Goal: Task Accomplishment & Management: Manage account settings

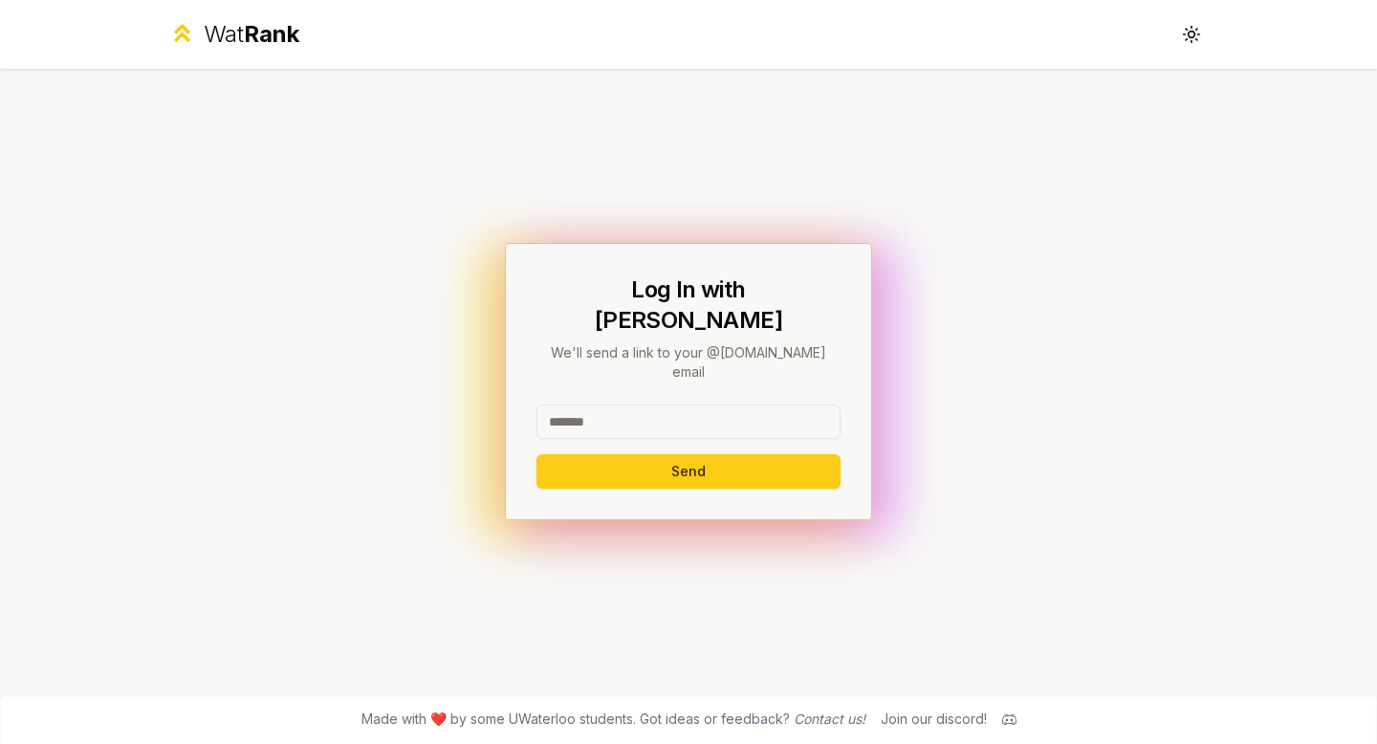
click at [718, 404] on input at bounding box center [688, 421] width 304 height 34
click at [660, 458] on button "Send" at bounding box center [688, 471] width 304 height 34
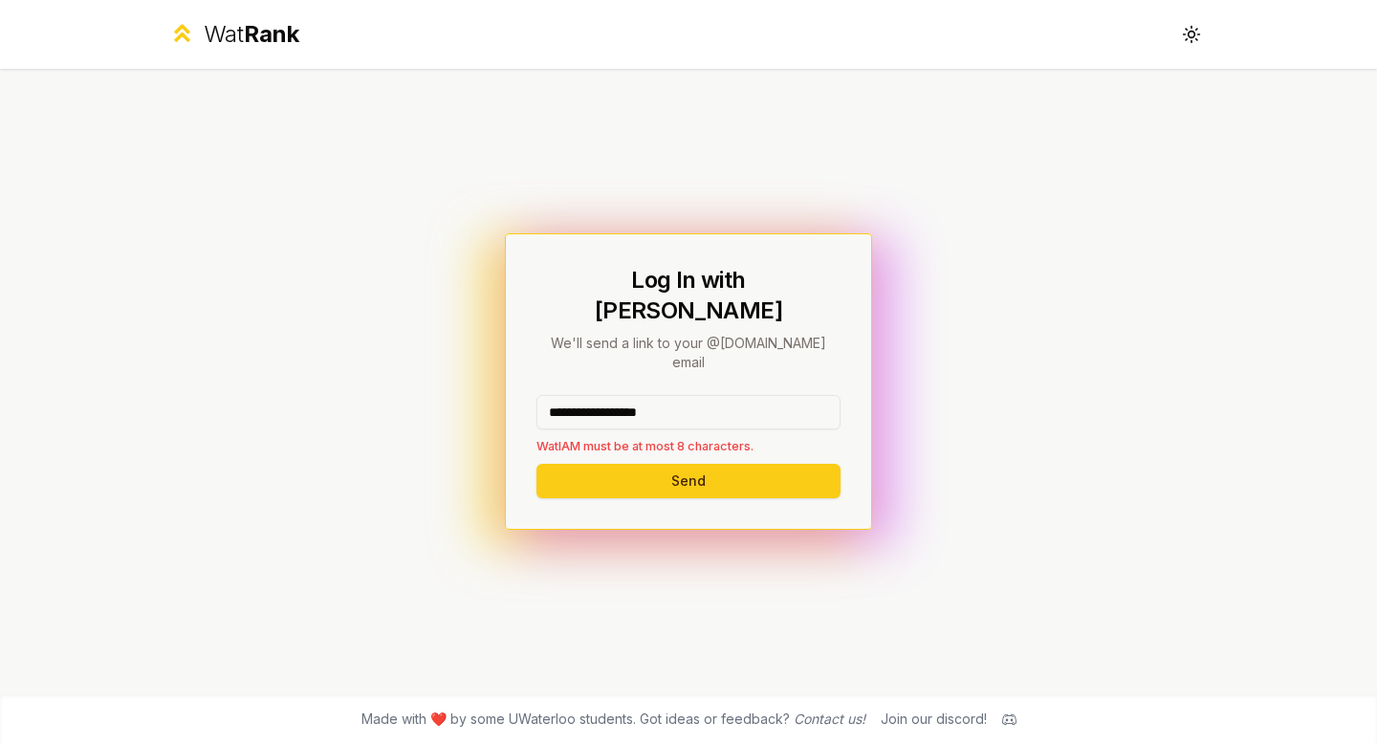
drag, startPoint x: 693, startPoint y: 387, endPoint x: 579, endPoint y: 389, distance: 113.8
click at [579, 395] on input "**********" at bounding box center [688, 412] width 304 height 34
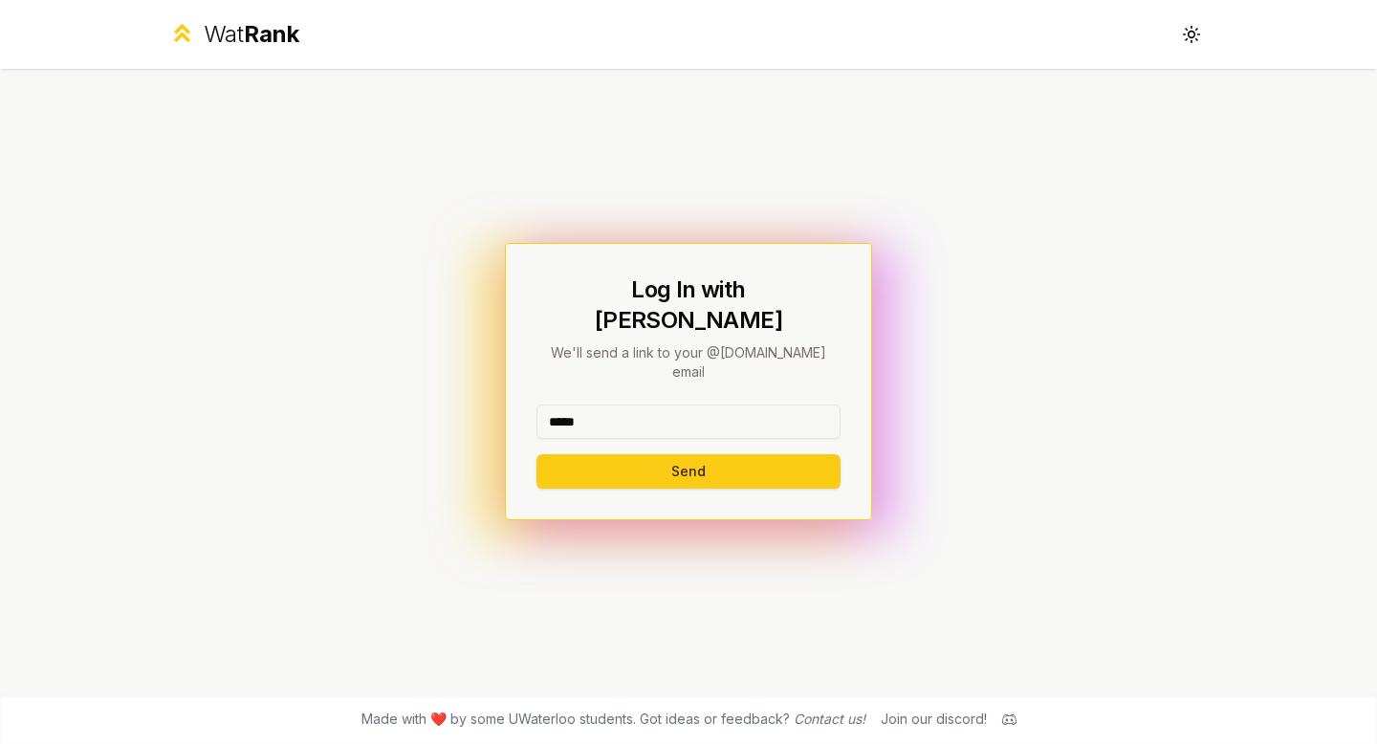
type input "*****"
click at [575, 424] on div "***** Send" at bounding box center [688, 446] width 304 height 84
click at [586, 454] on button "Send" at bounding box center [688, 471] width 304 height 34
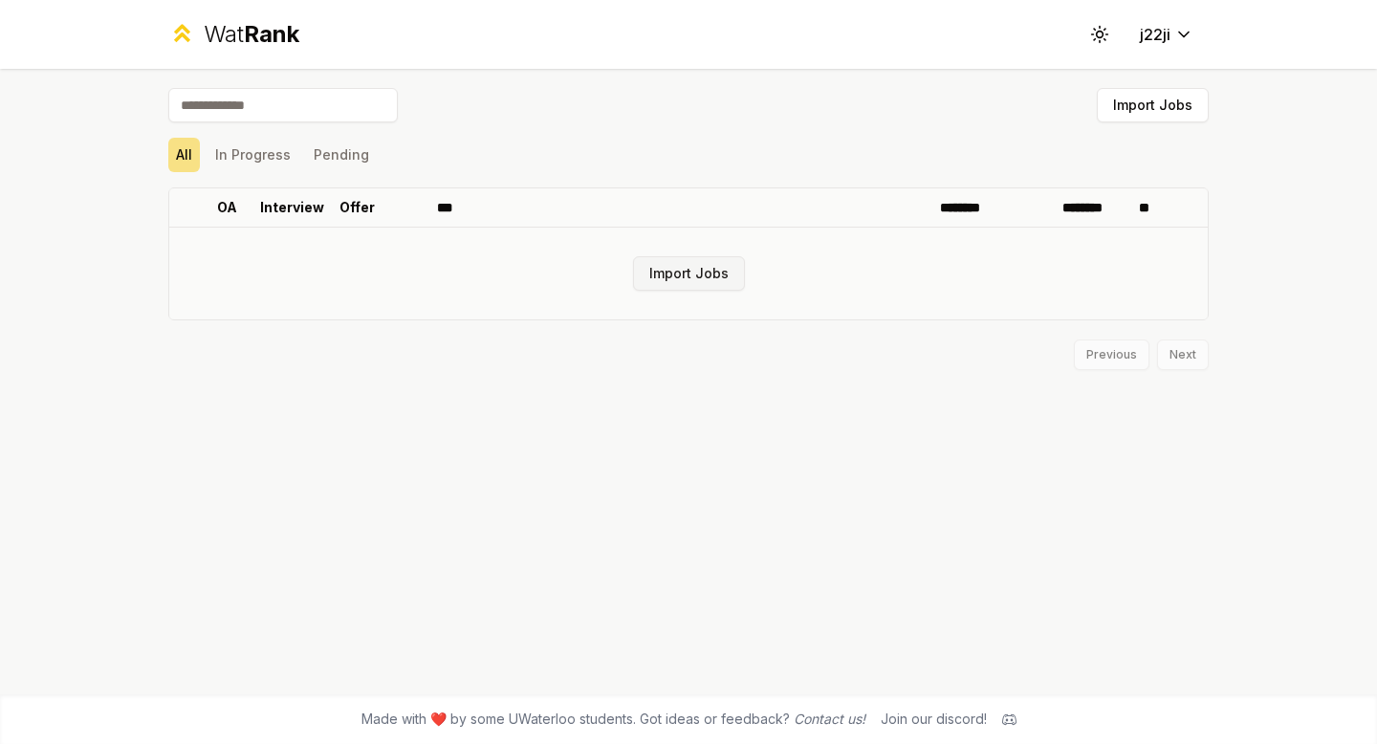
click at [683, 270] on button "Import Jobs" at bounding box center [689, 273] width 112 height 34
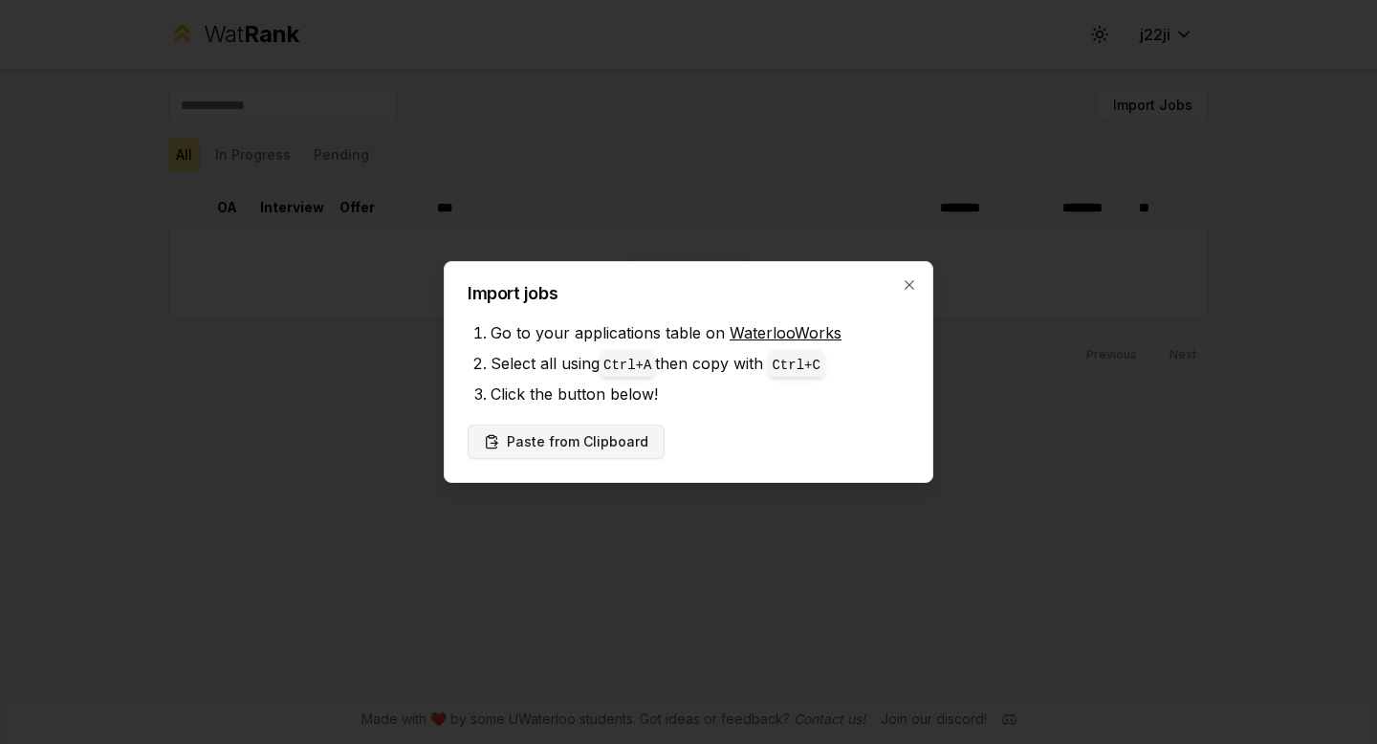
click at [624, 439] on button "Paste from Clipboard" at bounding box center [565, 441] width 197 height 34
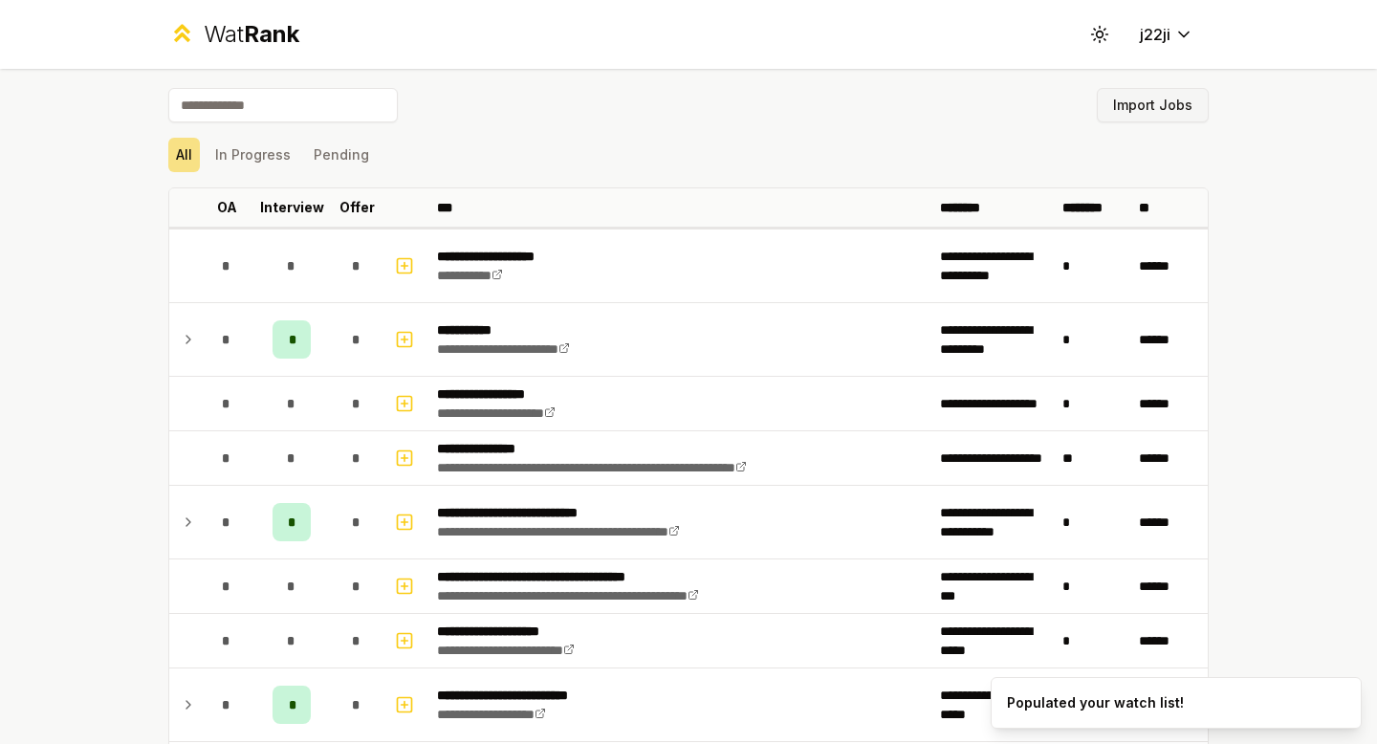
click at [1194, 109] on button "Import Jobs" at bounding box center [1152, 105] width 112 height 34
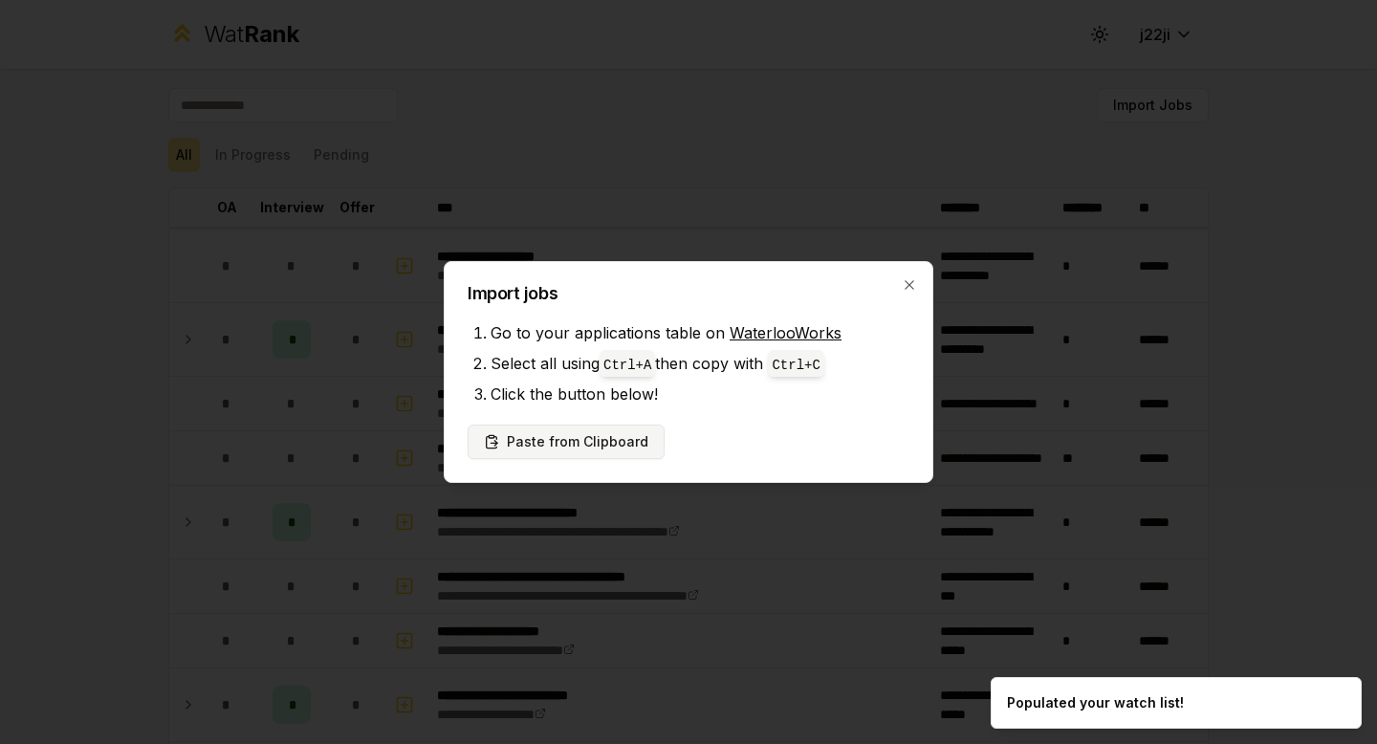
click at [591, 446] on button "Paste from Clipboard" at bounding box center [565, 441] width 197 height 34
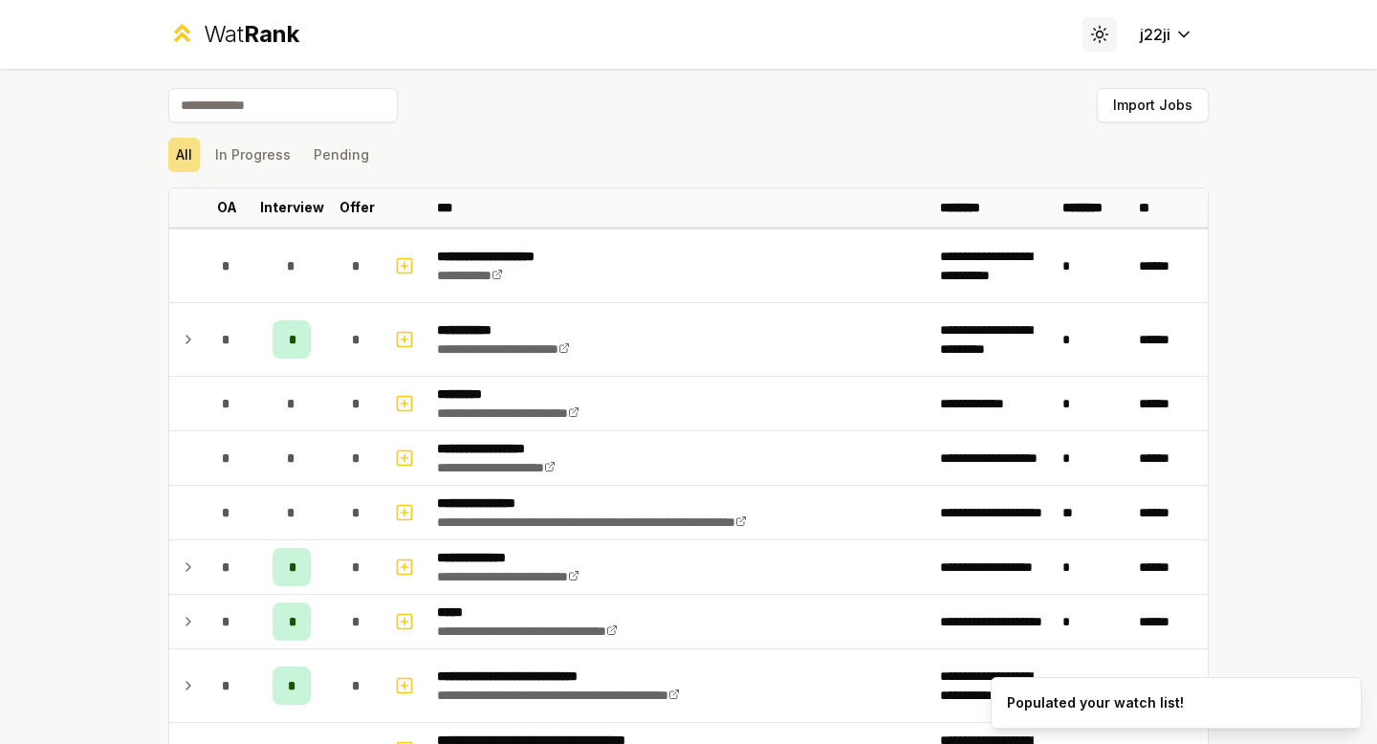
click at [1099, 27] on icon at bounding box center [1099, 28] width 0 height 2
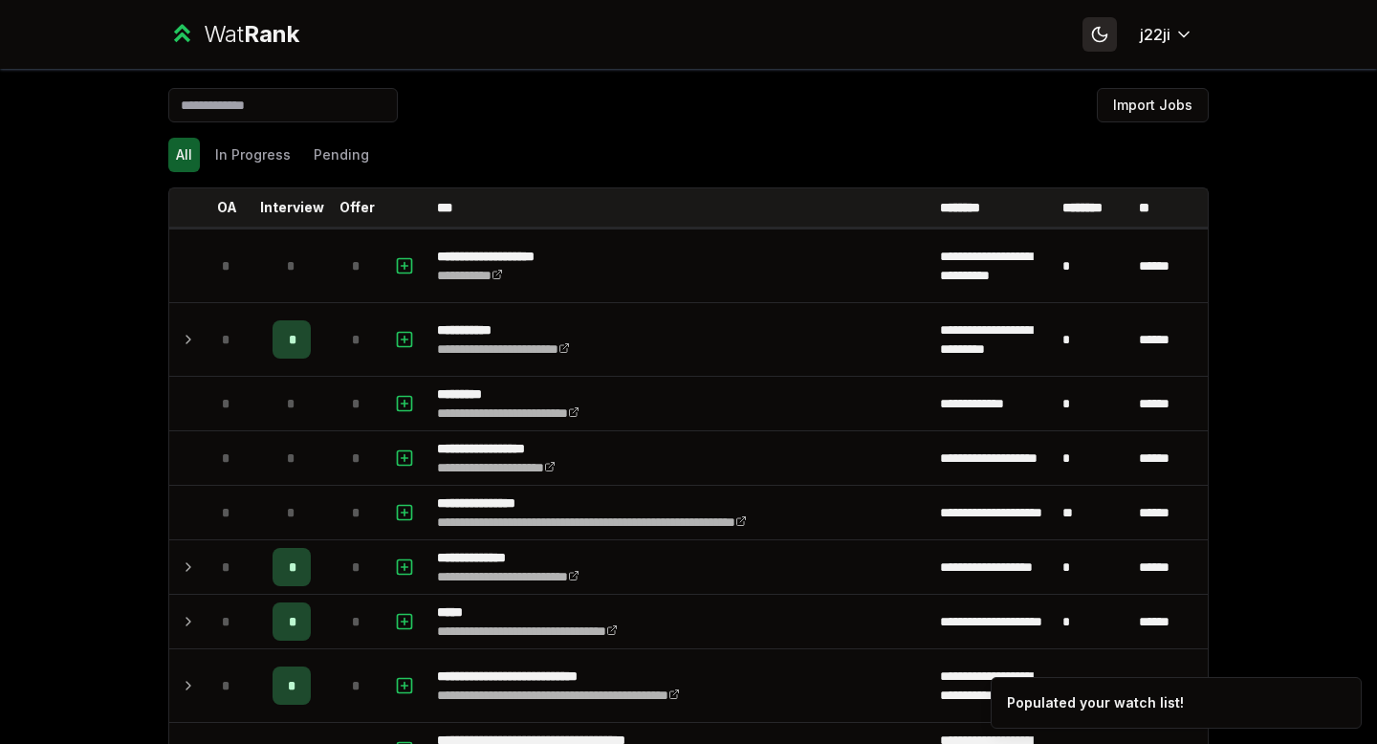
click at [1090, 29] on icon at bounding box center [1099, 34] width 18 height 18
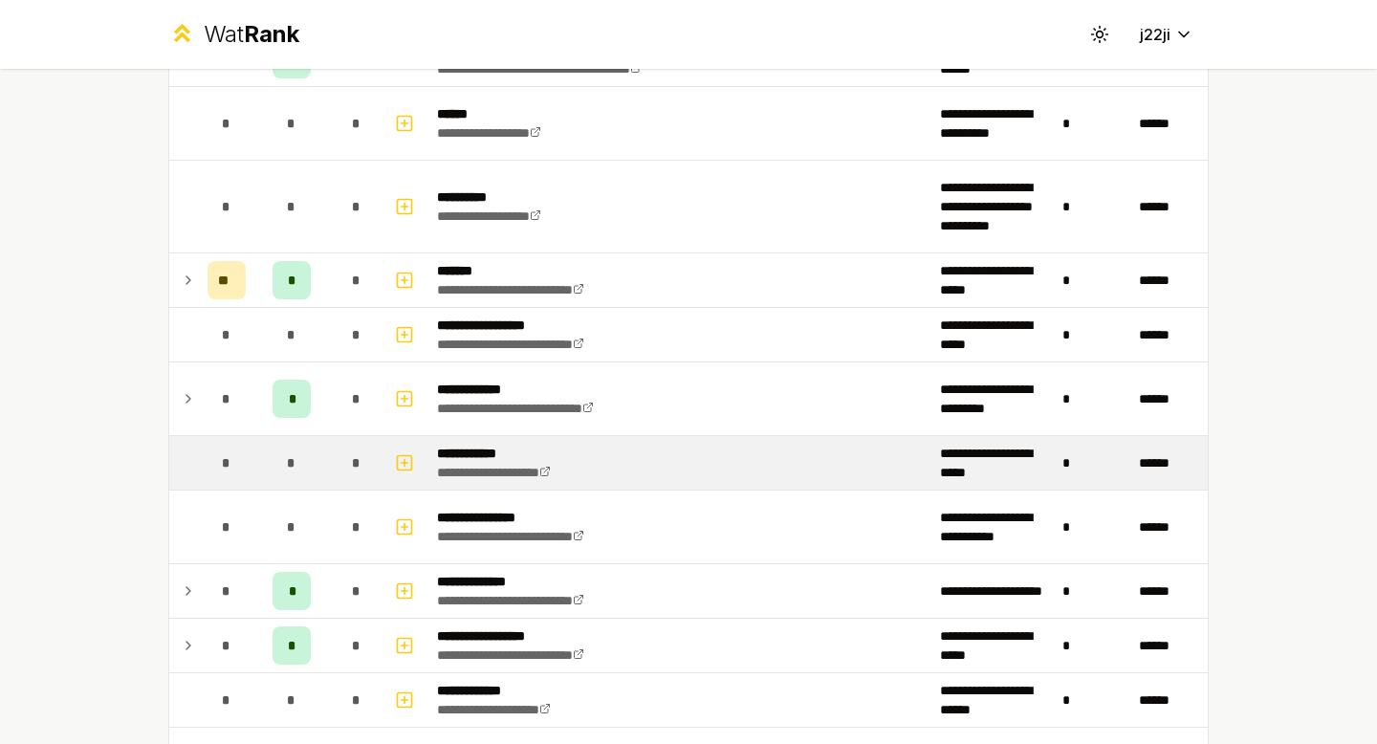
scroll to position [2294, 0]
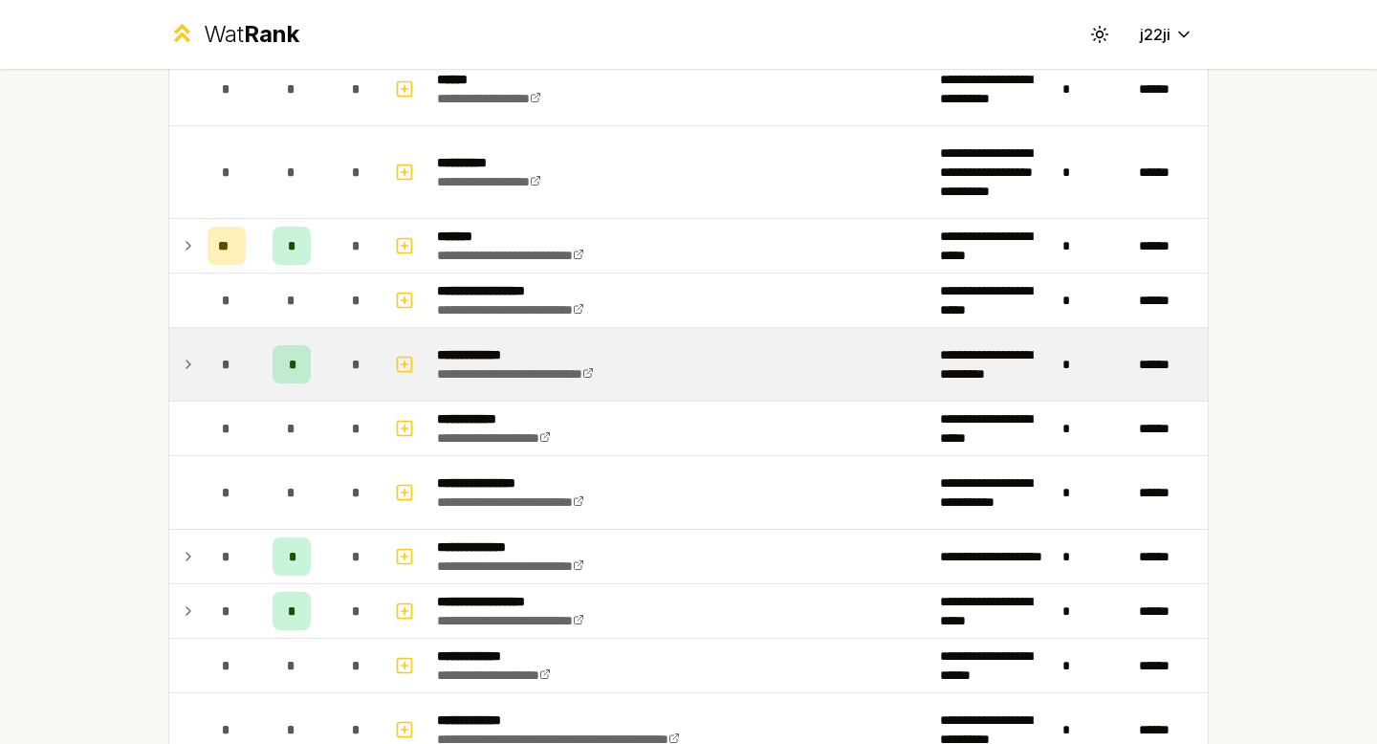
click at [337, 358] on div "*" at bounding box center [356, 364] width 38 height 38
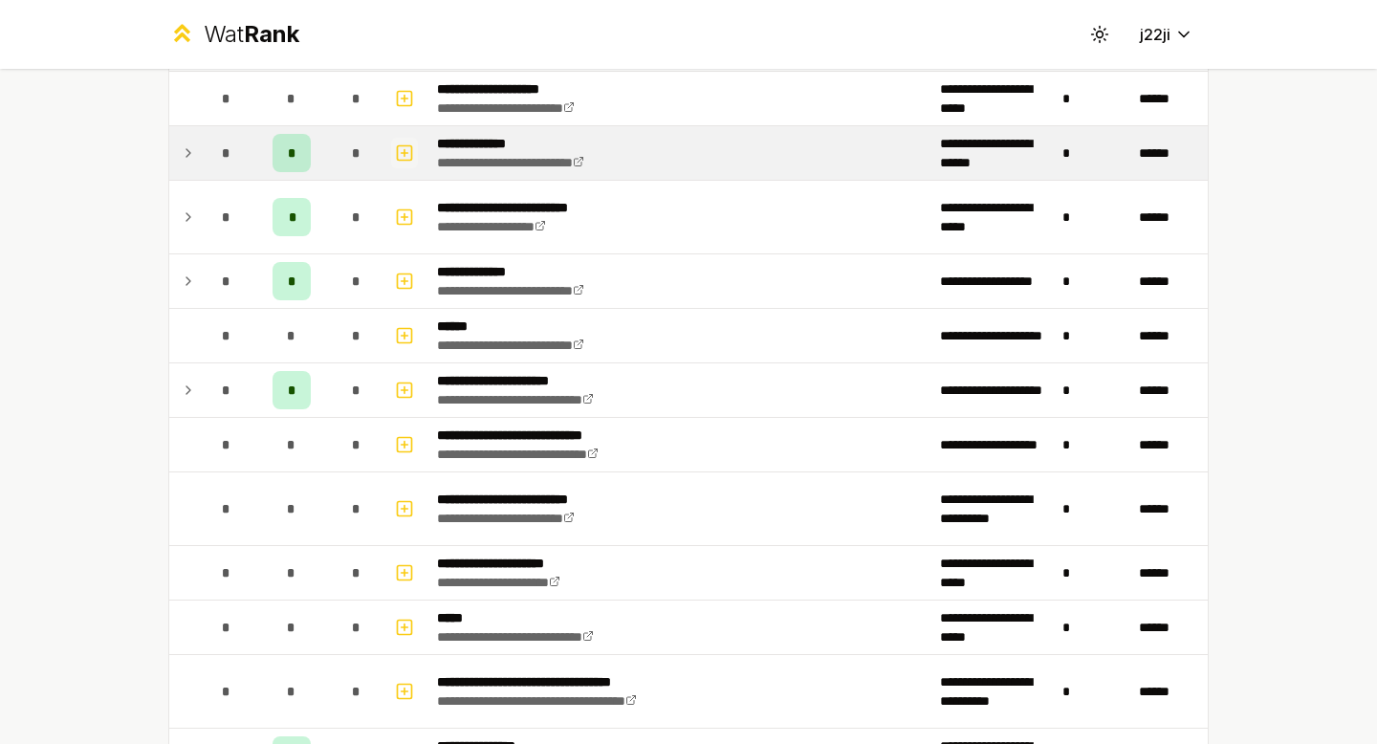
scroll to position [478, 0]
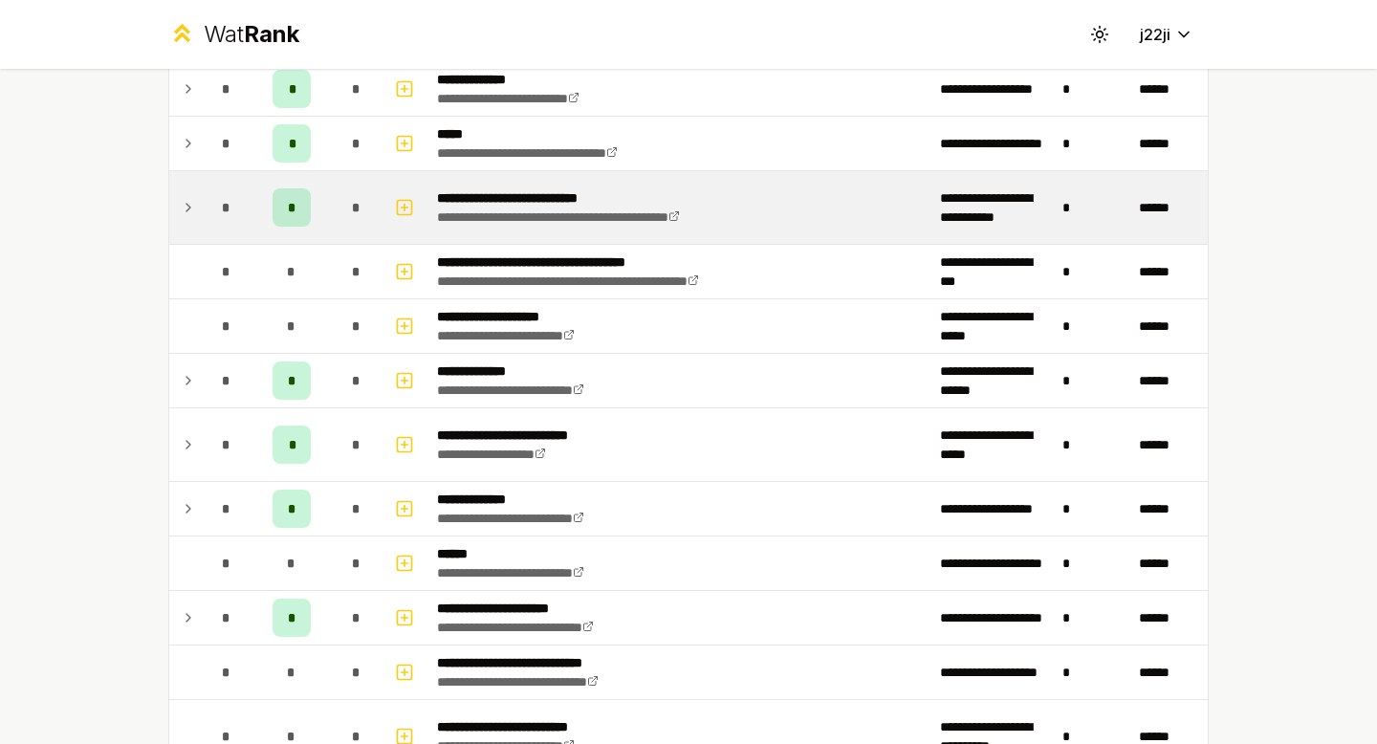
click at [320, 206] on td "*" at bounding box center [291, 207] width 76 height 73
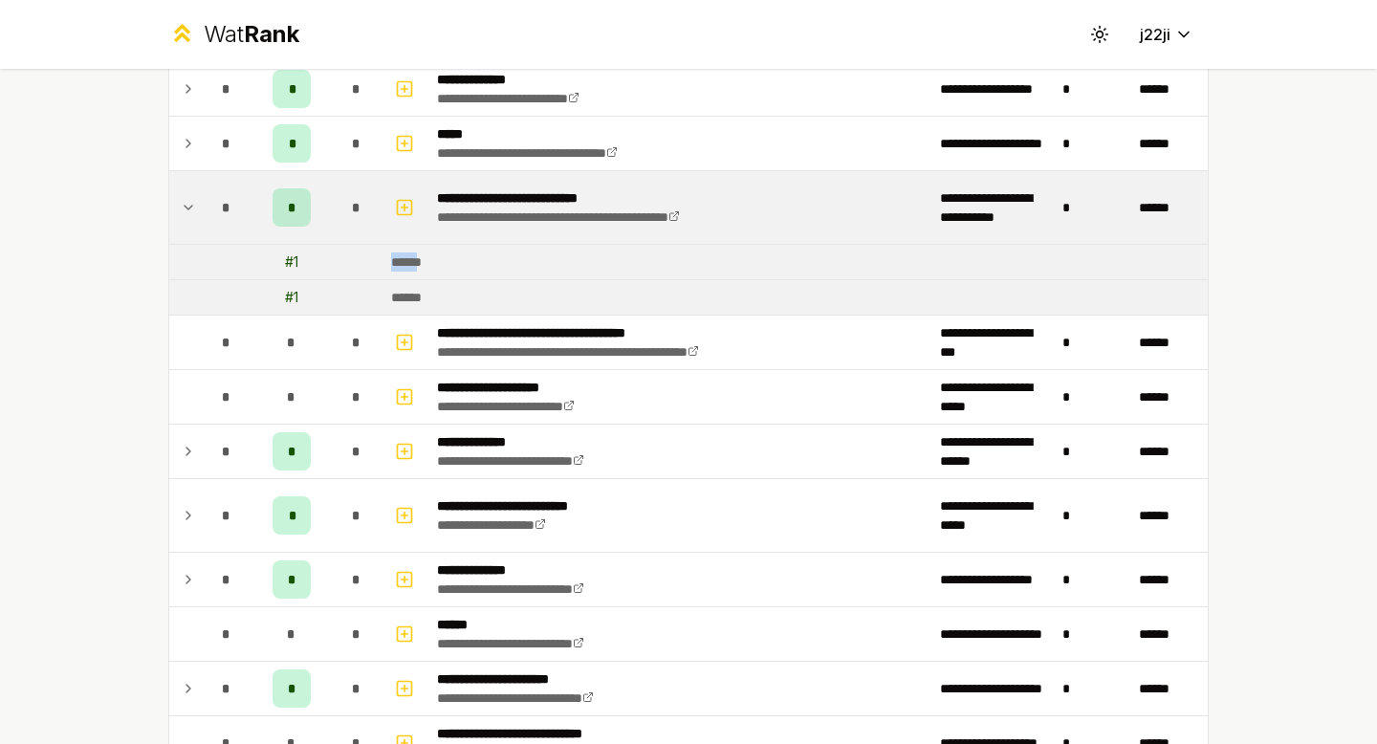
drag, startPoint x: 418, startPoint y: 263, endPoint x: 344, endPoint y: 271, distance: 74.0
click at [362, 258] on tr "# 1 ******" at bounding box center [688, 262] width 1038 height 35
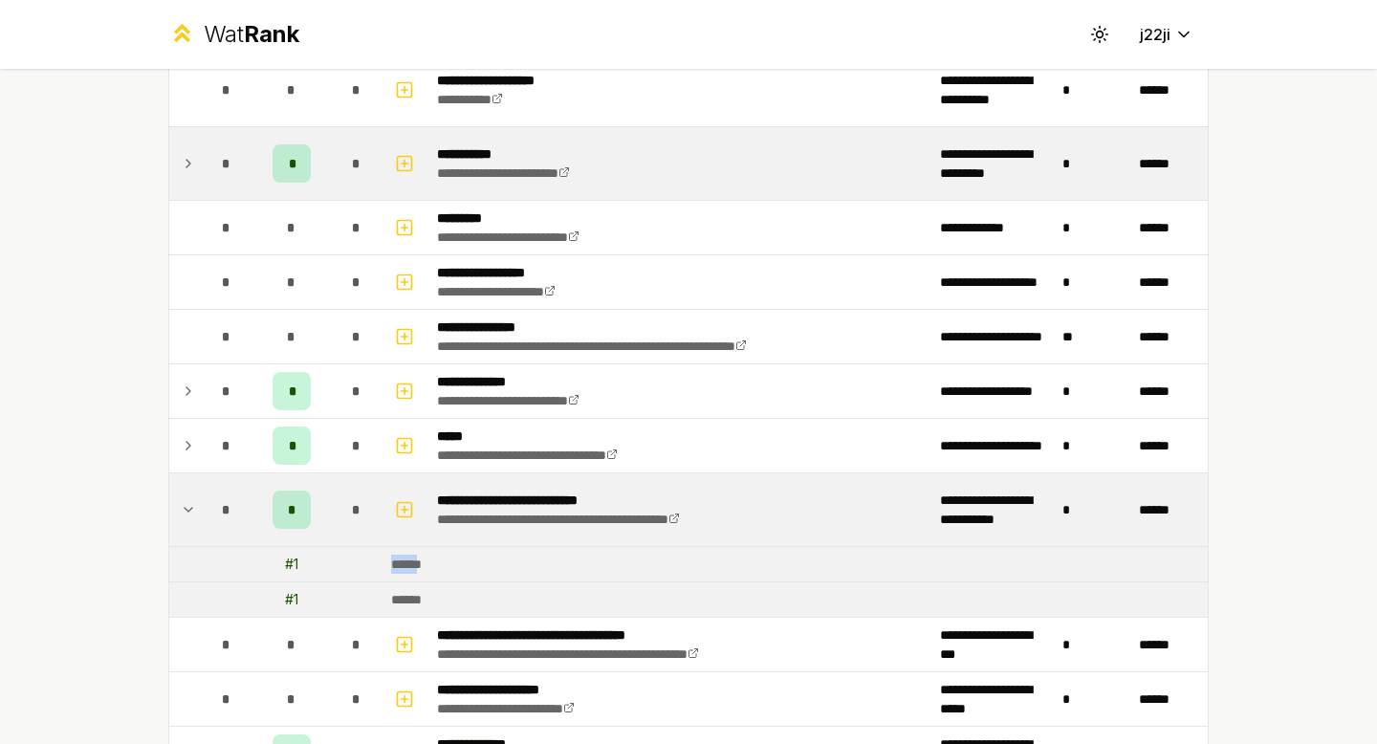
scroll to position [0, 0]
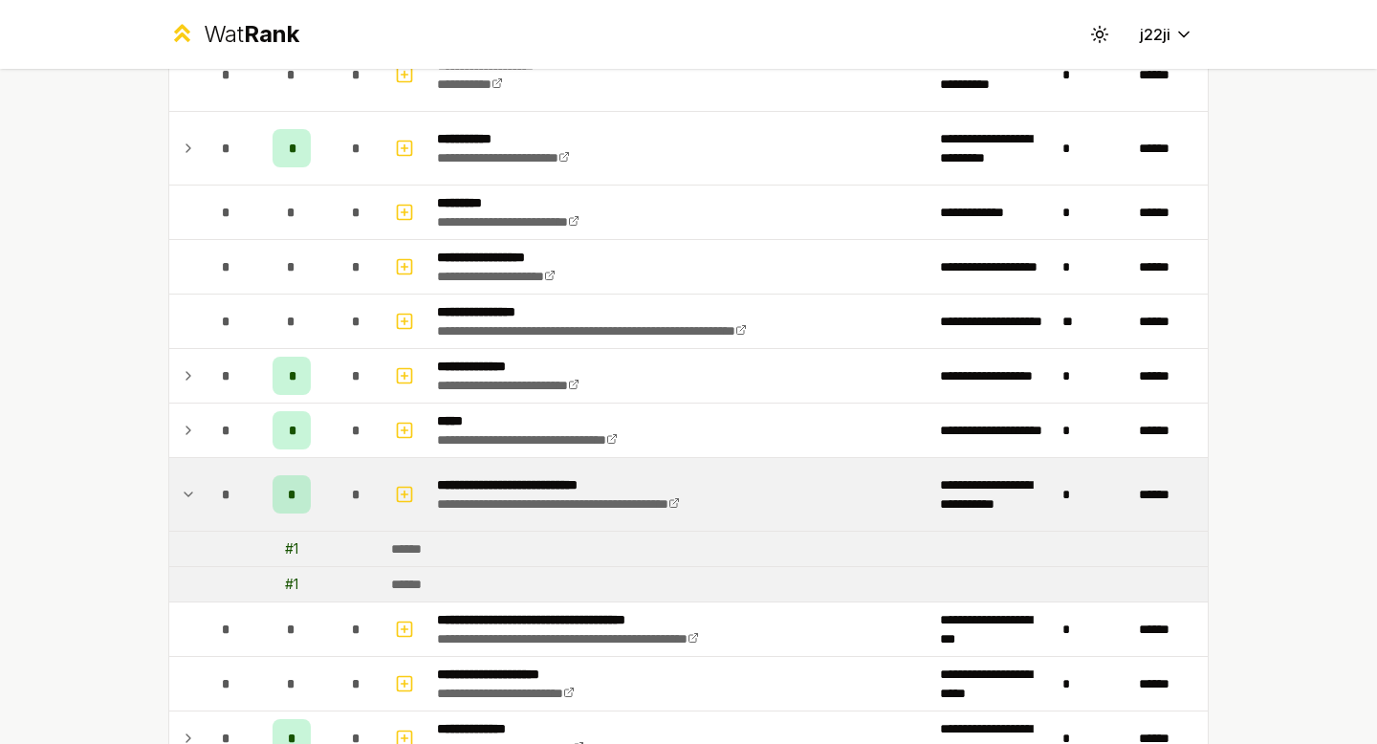
click at [337, 489] on div "*" at bounding box center [356, 494] width 38 height 38
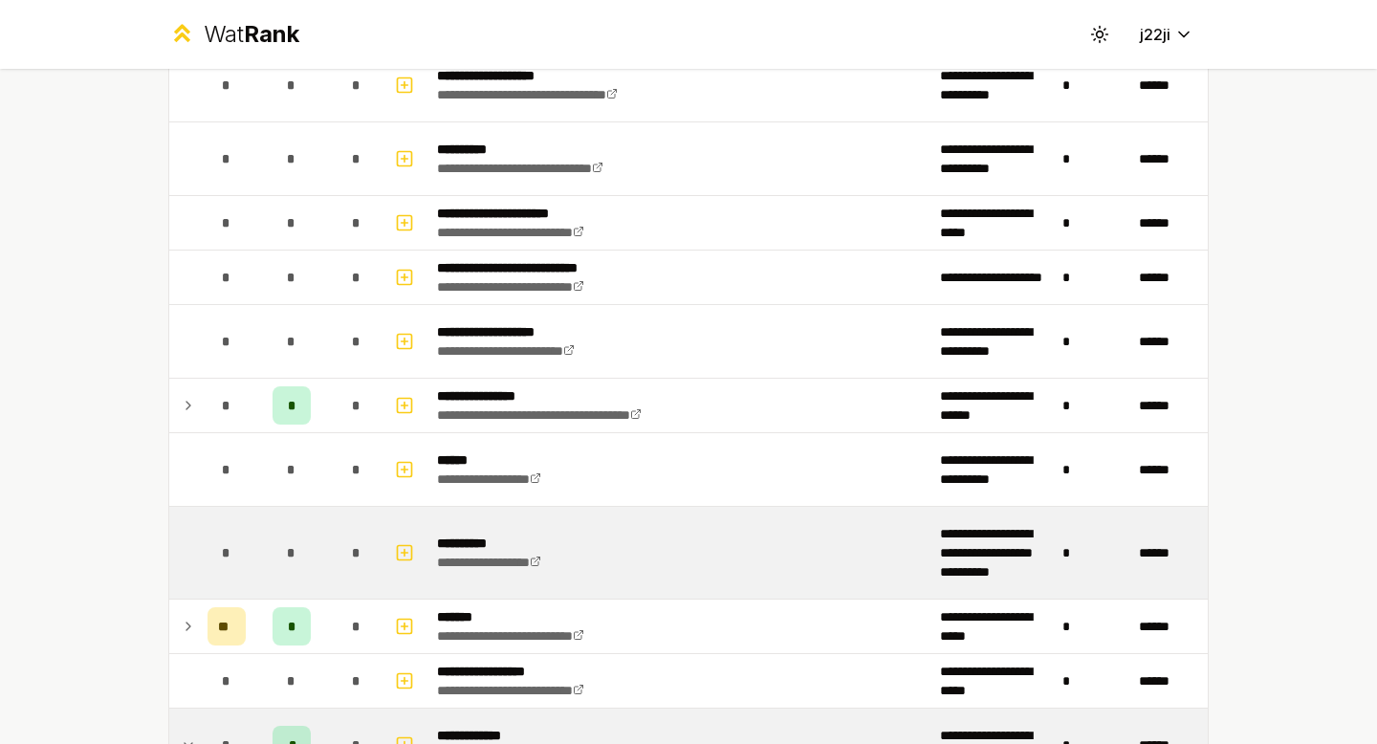
scroll to position [2199, 0]
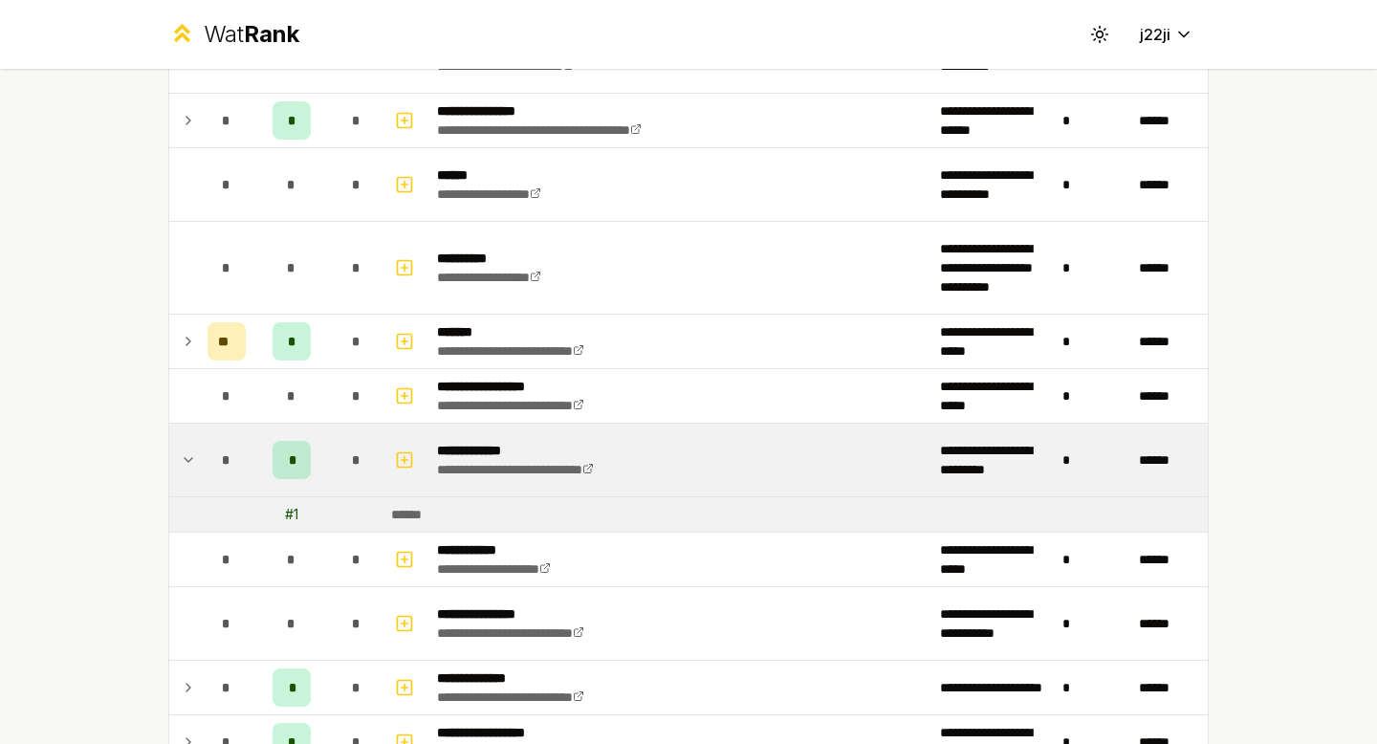
drag, startPoint x: 282, startPoint y: 509, endPoint x: 356, endPoint y: 526, distance: 75.6
click at [276, 508] on td "# 1" at bounding box center [291, 514] width 76 height 34
drag, startPoint x: 442, startPoint y: 513, endPoint x: 376, endPoint y: 522, distance: 66.5
click at [375, 509] on tr "# 1 ******" at bounding box center [688, 514] width 1038 height 35
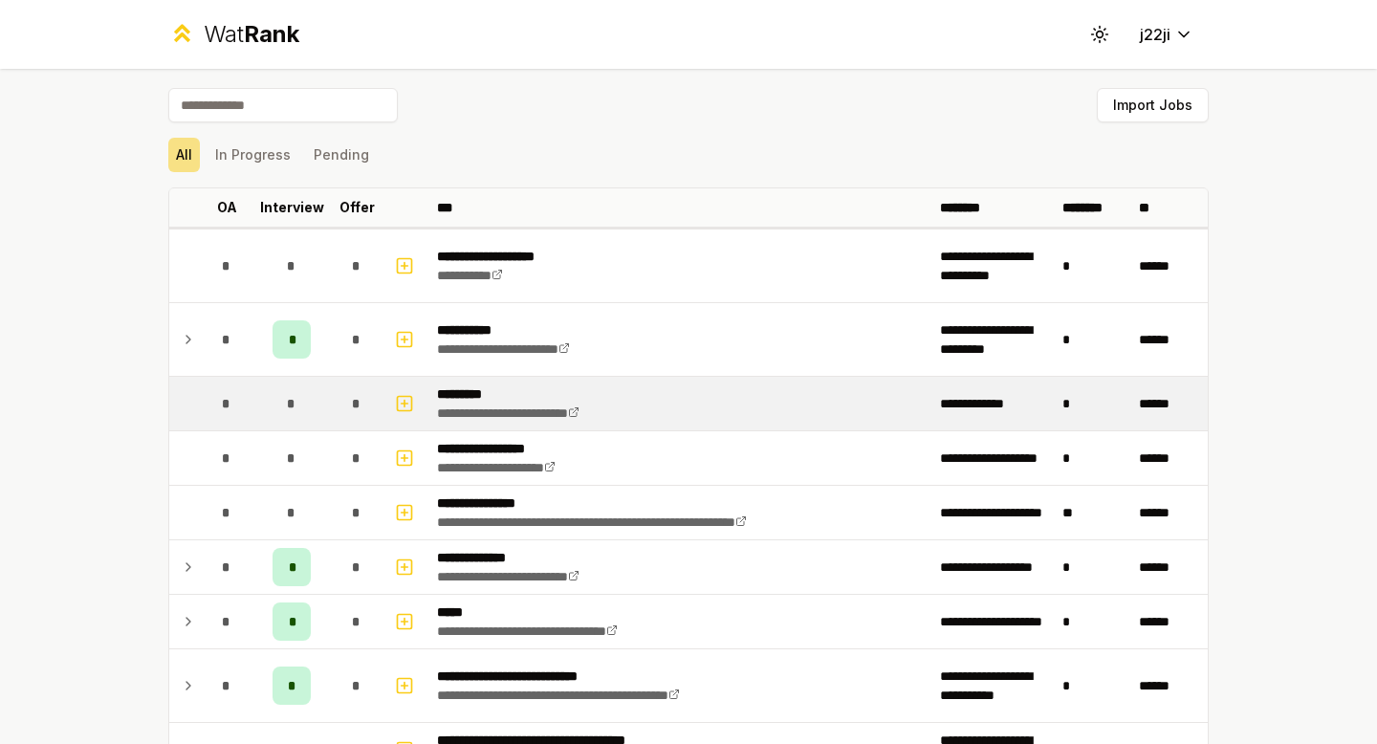
scroll to position [2953, 0]
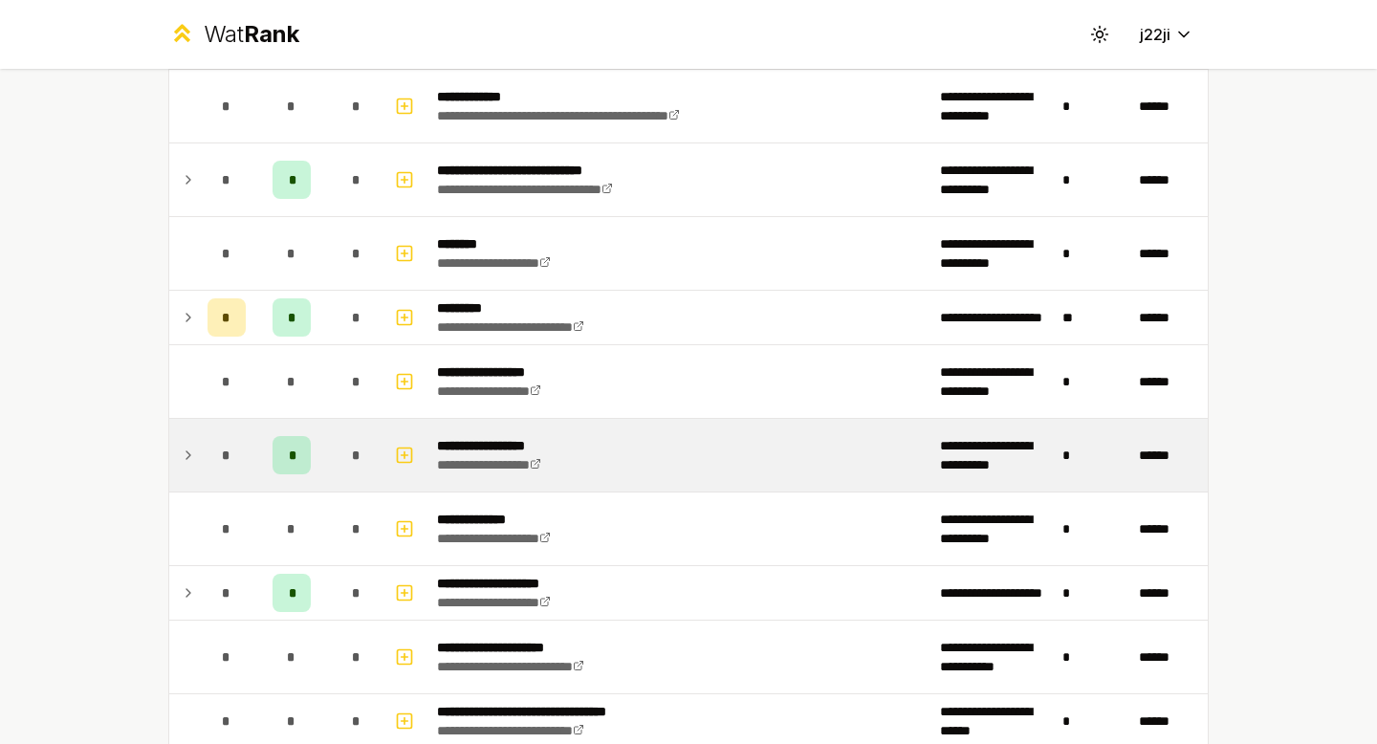
click at [361, 421] on td "*" at bounding box center [357, 455] width 54 height 73
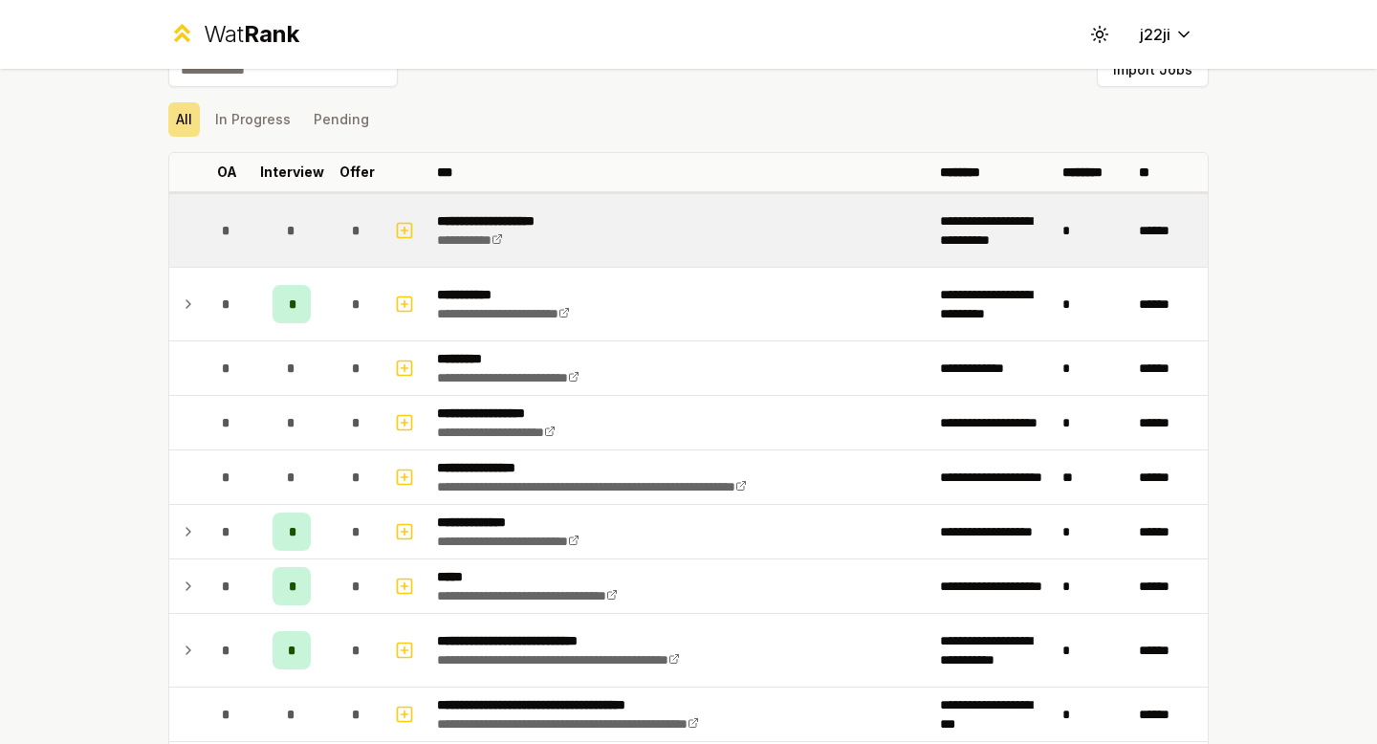
scroll to position [0, 0]
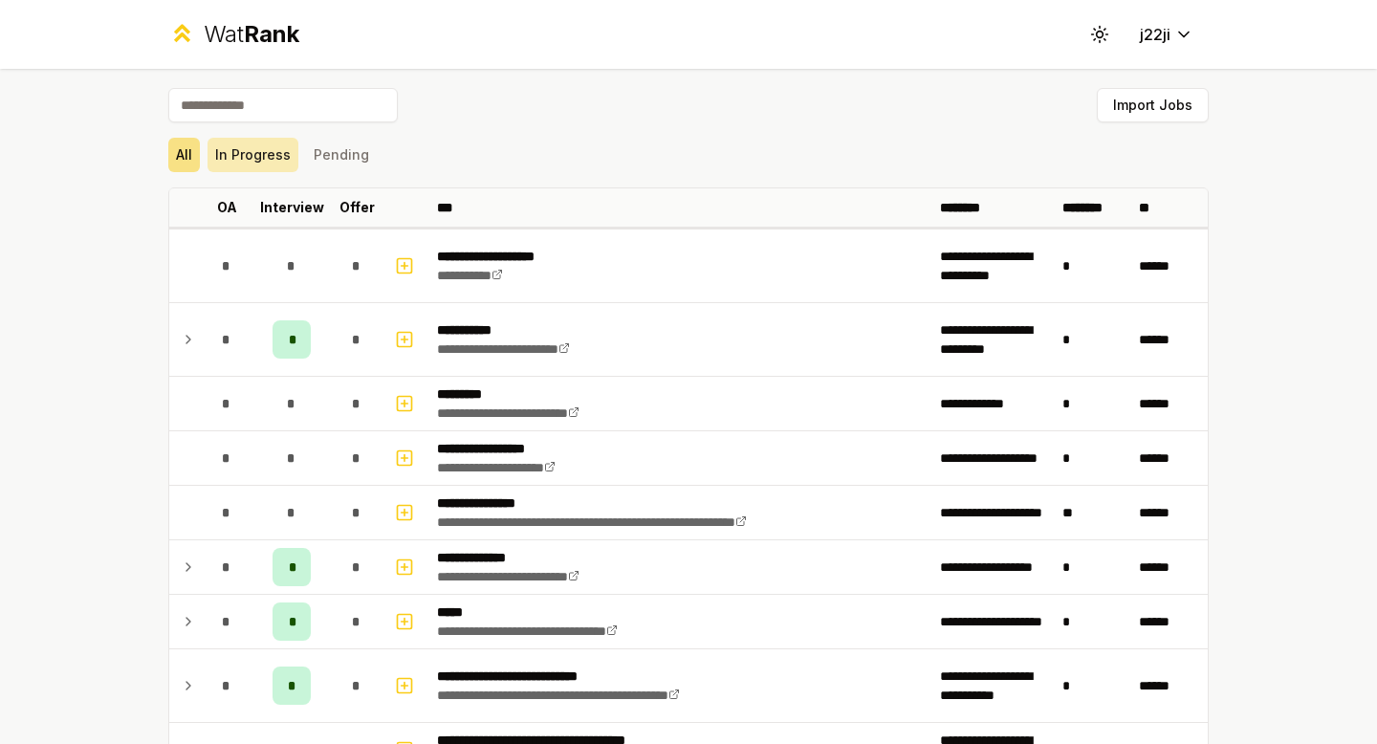
click at [246, 148] on button "In Progress" at bounding box center [252, 155] width 91 height 34
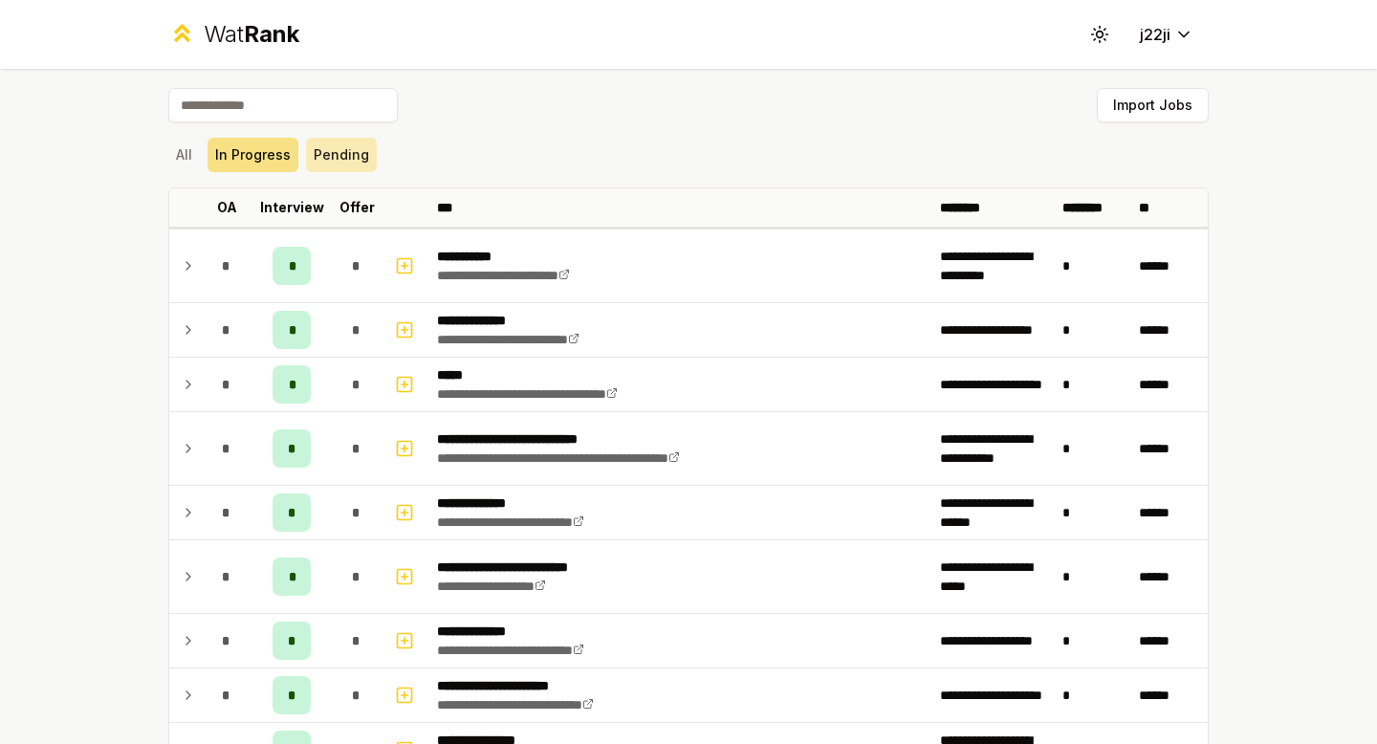
click at [330, 154] on button "Pending" at bounding box center [341, 155] width 71 height 34
